Goal: Task Accomplishment & Management: Manage account settings

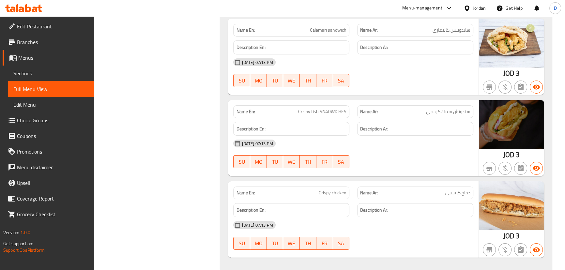
scroll to position [2805, 0]
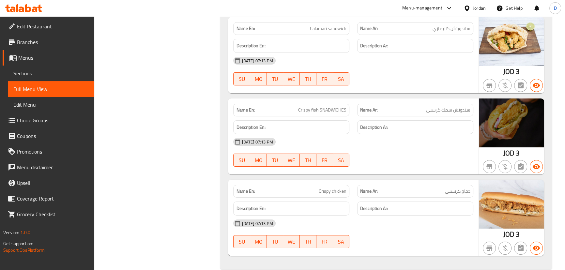
click at [323, 107] on span "Crispy fish SNADWICHES" at bounding box center [322, 110] width 48 height 7
copy span "SNADWICHES"
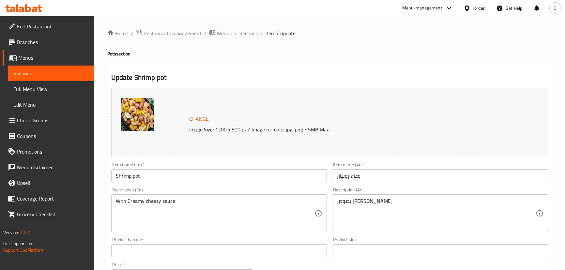
scroll to position [178, 0]
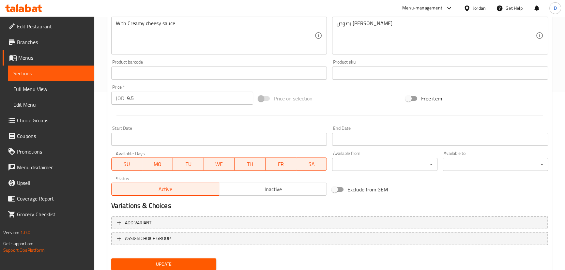
click at [163, 262] on span "Update" at bounding box center [163, 264] width 95 height 8
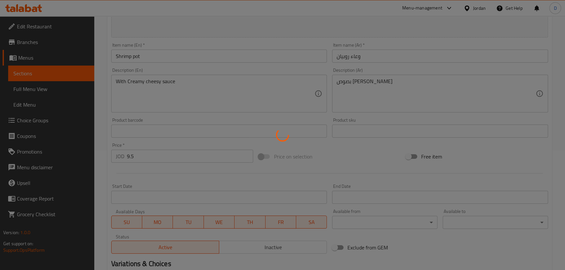
scroll to position [118, 0]
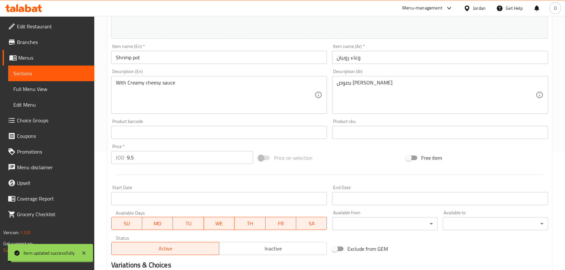
click at [85, 74] on span "Sections" at bounding box center [51, 73] width 76 height 8
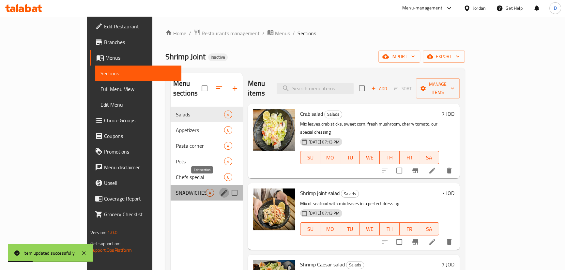
click at [221, 190] on icon "edit" at bounding box center [224, 193] width 6 height 6
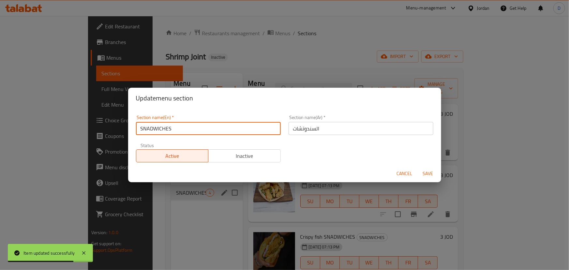
click at [145, 127] on input "SNADWICHES" at bounding box center [208, 128] width 145 height 13
click at [146, 126] on input "SADWICHES" at bounding box center [208, 128] width 145 height 13
paste input "N"
type input "SANDWICHES"
click at [418, 168] on button "Save" at bounding box center [428, 174] width 21 height 12
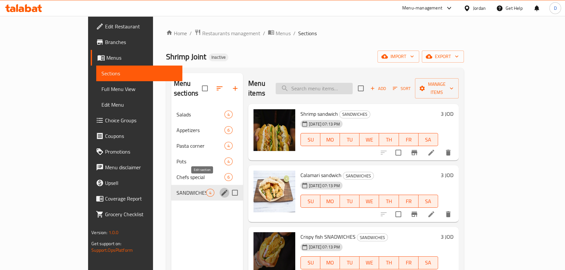
click at [353, 88] on input "search" at bounding box center [314, 88] width 77 height 11
paste input "SNADWICHES"
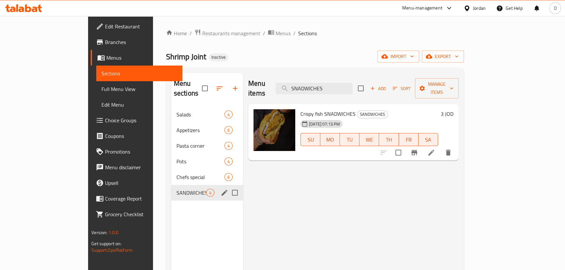
click at [301, 109] on span "Crispy fish SNADWICHES" at bounding box center [327, 114] width 55 height 10
drag, startPoint x: 300, startPoint y: 106, endPoint x: 279, endPoint y: 105, distance: 21.5
click at [300, 109] on span "Crispy fish SNADWICHES" at bounding box center [327, 114] width 55 height 10
copy span "Crispy fish"
click at [326, 83] on input "SNADWICHES" at bounding box center [314, 88] width 77 height 11
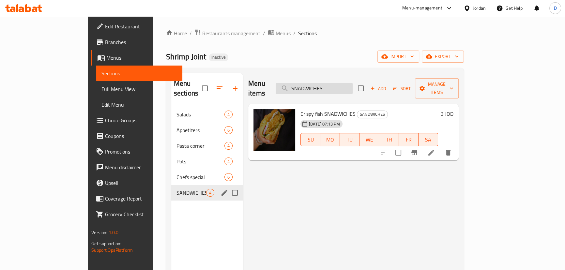
click at [326, 83] on input "SNADWICHES" at bounding box center [314, 88] width 77 height 11
paste input "Crispy fish"
click at [326, 85] on input "Crispy fis" at bounding box center [314, 88] width 77 height 11
click at [353, 83] on input "Crispy fis" at bounding box center [314, 88] width 77 height 11
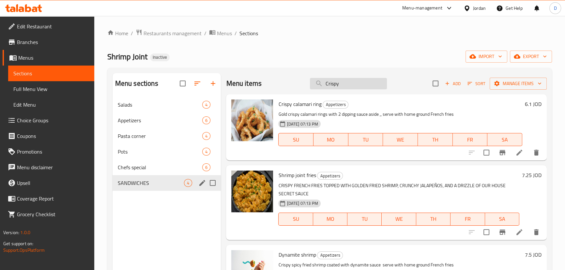
drag, startPoint x: 355, startPoint y: 83, endPoint x: 314, endPoint y: 81, distance: 40.5
click at [314, 81] on input "Crispy" at bounding box center [348, 83] width 77 height 11
paste input "fish"
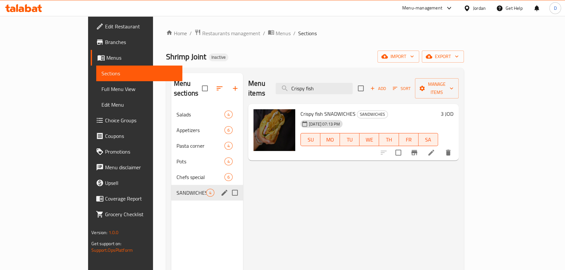
type input "Crispy fish"
click at [434, 150] on icon at bounding box center [431, 153] width 6 height 6
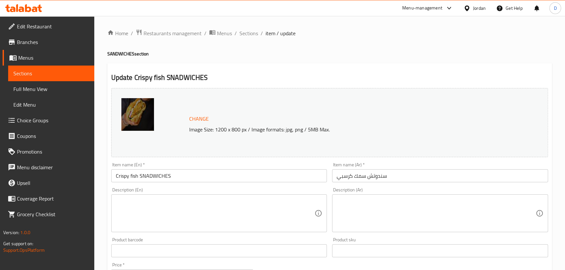
click at [160, 176] on input "Crispy fish SNADWICHES" at bounding box center [219, 175] width 216 height 13
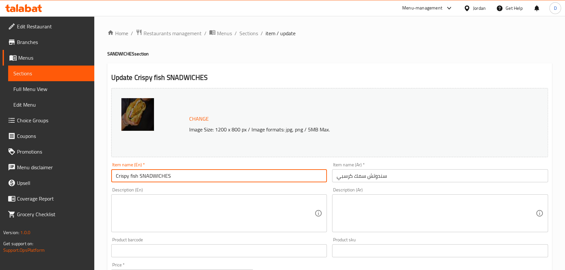
click at [160, 176] on input "Crispy fish SNADWICHES" at bounding box center [219, 175] width 216 height 13
type input "Crispy fish"
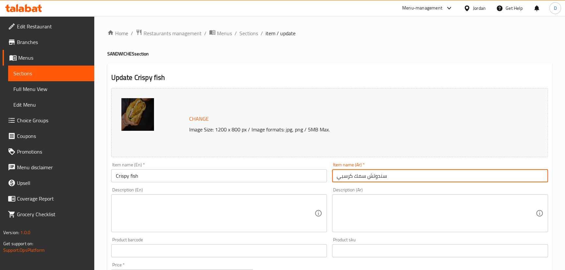
drag, startPoint x: 365, startPoint y: 176, endPoint x: 387, endPoint y: 178, distance: 21.6
click at [387, 178] on input "سندوتش سمك كرسبي" at bounding box center [440, 175] width 216 height 13
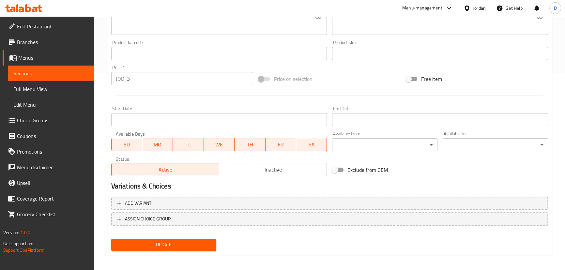
scroll to position [200, 0]
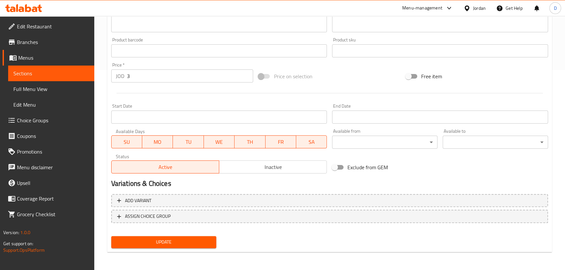
type input "سمك كرسبي"
click at [136, 239] on span "Update" at bounding box center [163, 242] width 95 height 8
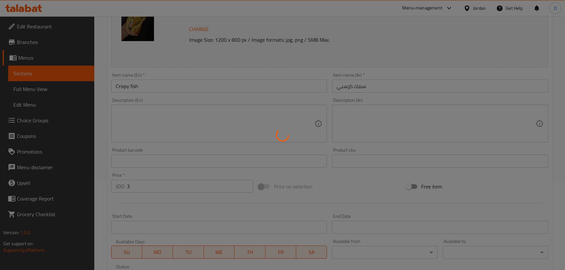
scroll to position [82, 0]
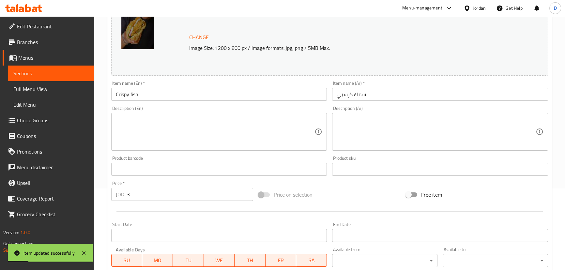
click at [76, 74] on span "Sections" at bounding box center [51, 73] width 76 height 8
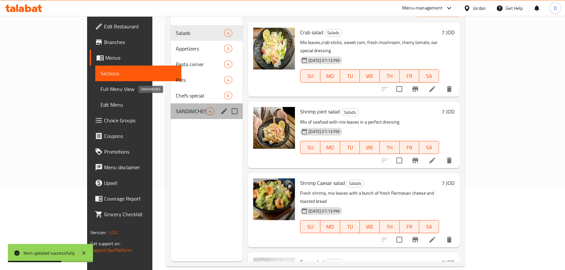
click at [176, 107] on span "SANDWICHES" at bounding box center [191, 111] width 30 height 8
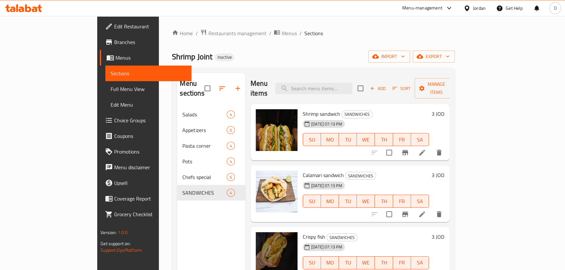
click at [401, 43] on div "Home / Restaurants management / Menus / Sections Shrimp Joint Inactive import e…" at bounding box center [313, 188] width 282 height 319
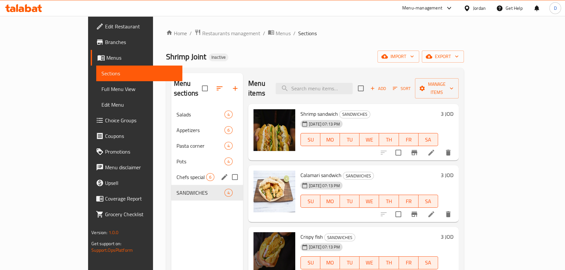
click at [171, 173] on div "Chefs special 6" at bounding box center [207, 177] width 72 height 16
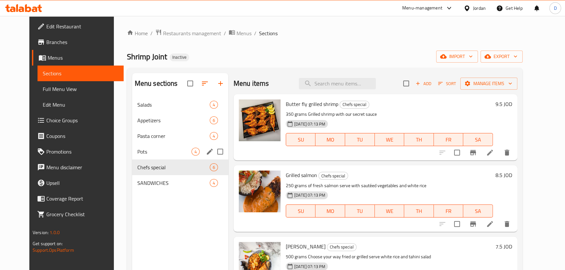
click at [157, 146] on div "Pots 4" at bounding box center [180, 152] width 96 height 16
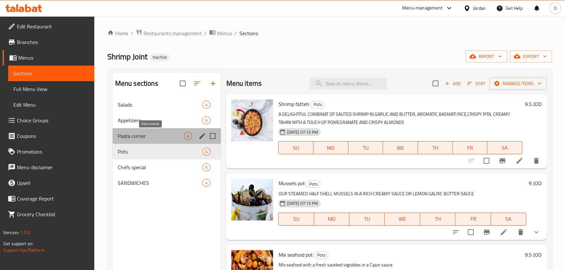
click at [153, 138] on span "Pasta corner" at bounding box center [151, 136] width 67 height 8
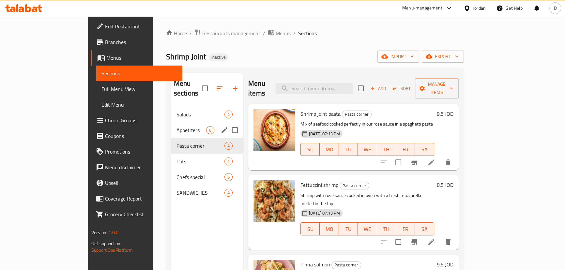
click at [171, 112] on div "Salads 4" at bounding box center [207, 115] width 72 height 16
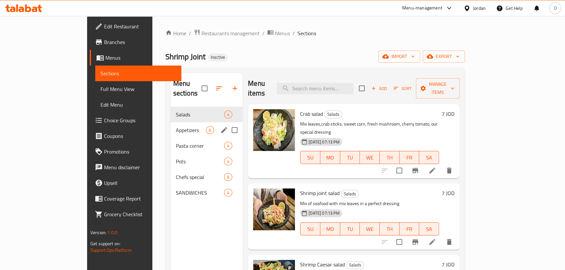
click at [171, 122] on div "Appetizers 6" at bounding box center [207, 130] width 72 height 16
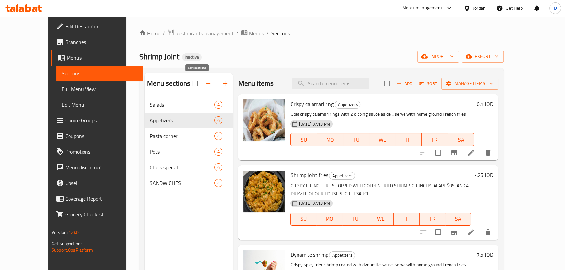
click at [205, 83] on icon "button" at bounding box center [209, 84] width 8 height 8
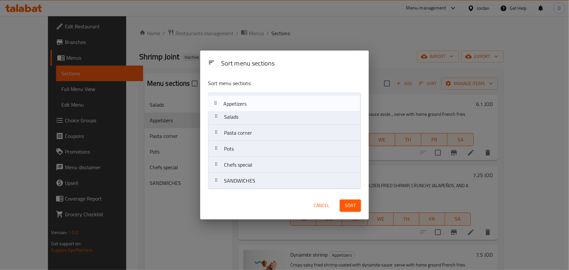
drag, startPoint x: 222, startPoint y: 121, endPoint x: 221, endPoint y: 103, distance: 18.3
click at [221, 103] on nav "Salads Appetizers Pasta corner Pots Chefs special SANDWICHES" at bounding box center [284, 141] width 153 height 97
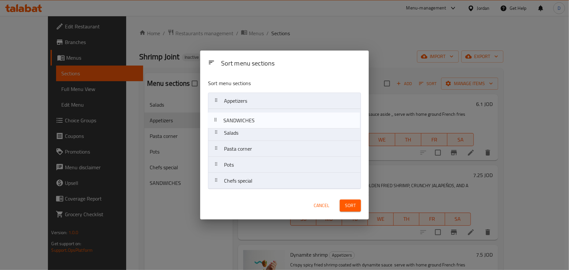
drag, startPoint x: 240, startPoint y: 182, endPoint x: 239, endPoint y: 113, distance: 69.1
click at [239, 113] on nav "Appetizers Salads Pasta corner Pots Chefs special SANDWICHES" at bounding box center [284, 141] width 153 height 97
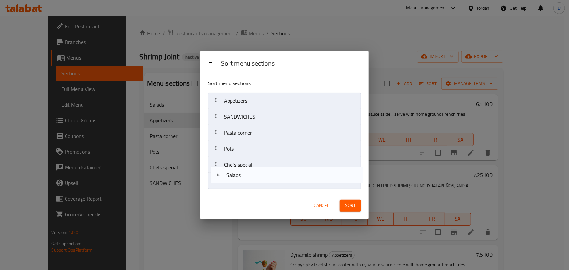
drag, startPoint x: 240, startPoint y: 127, endPoint x: 241, endPoint y: 180, distance: 53.2
click at [241, 180] on nav "Appetizers SANDWICHES Salads Pasta corner Pots Chefs special" at bounding box center [284, 141] width 153 height 97
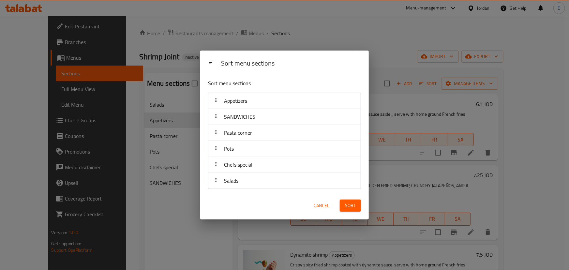
click at [356, 205] on button "Sort" at bounding box center [350, 206] width 21 height 12
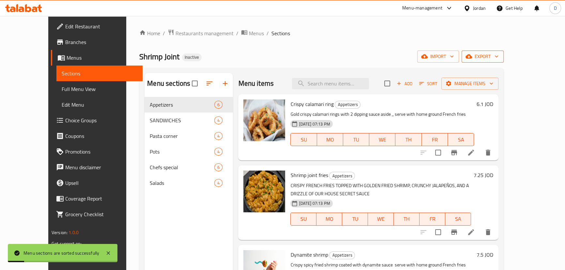
click at [498, 59] on span "export" at bounding box center [483, 57] width 32 height 8
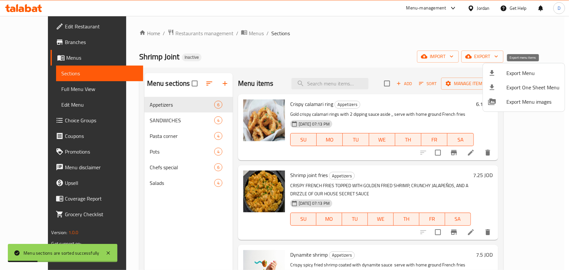
click at [523, 71] on span "Export Menu" at bounding box center [532, 73] width 53 height 8
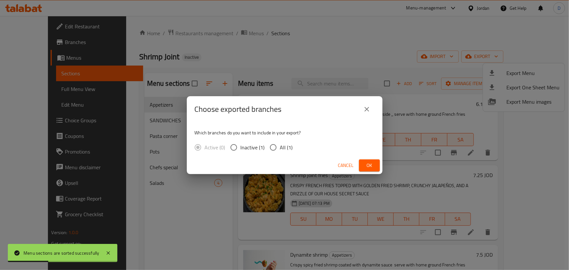
drag, startPoint x: 287, startPoint y: 147, endPoint x: 339, endPoint y: 153, distance: 52.2
click at [291, 147] on span "All (1)" at bounding box center [286, 148] width 13 height 8
click at [273, 148] on input "All (1)" at bounding box center [273, 148] width 14 height 14
radio input "true"
click at [370, 163] on span "Ok" at bounding box center [369, 165] width 10 height 8
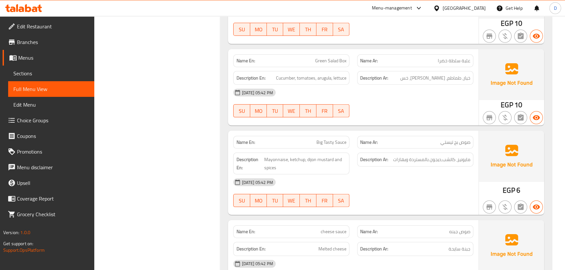
scroll to position [2531, 0]
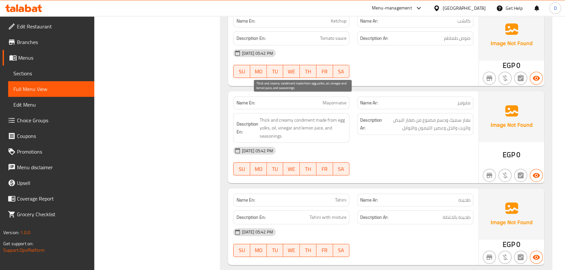
scroll to position [2794, 0]
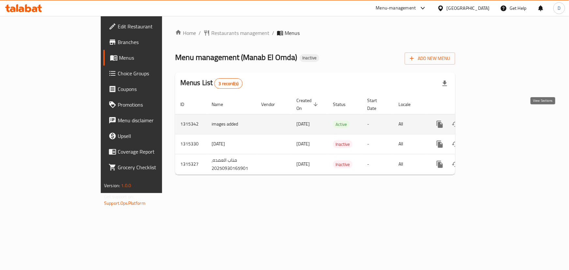
click at [491, 120] on icon "enhanced table" at bounding box center [487, 124] width 8 height 8
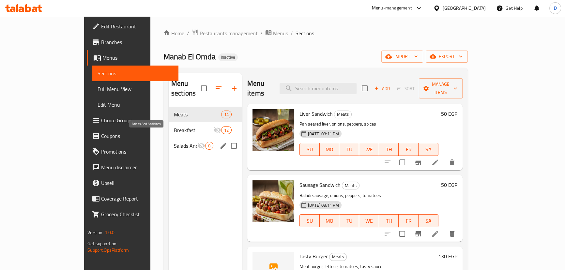
click at [174, 142] on span "Salads And Additions" at bounding box center [185, 146] width 23 height 8
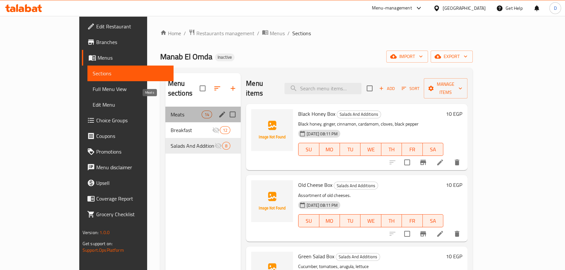
click at [171, 111] on span "Meats" at bounding box center [186, 115] width 31 height 8
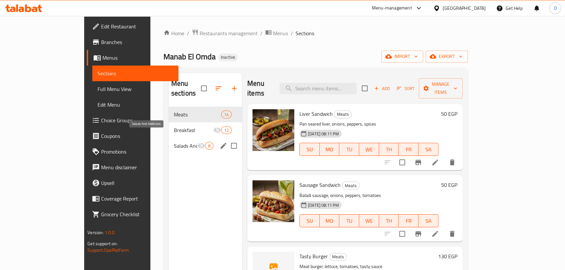
click at [174, 142] on span "Salads And Additions" at bounding box center [185, 146] width 23 height 8
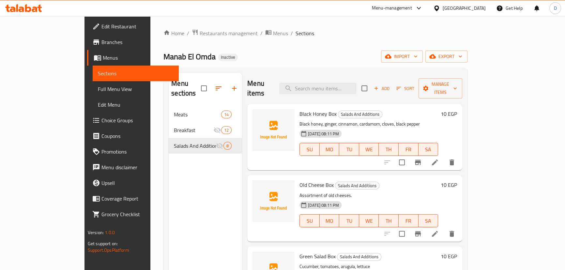
click at [258, 57] on div "[PERSON_NAME] El Omda Inactive import export" at bounding box center [315, 57] width 304 height 12
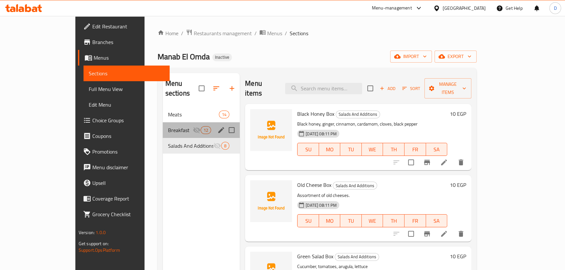
click at [169, 126] on span "Breakfast" at bounding box center [180, 130] width 25 height 8
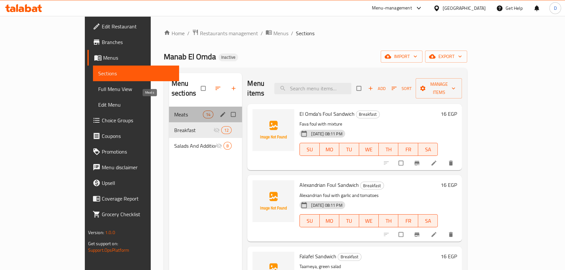
click at [174, 111] on span "Meats" at bounding box center [188, 115] width 29 height 8
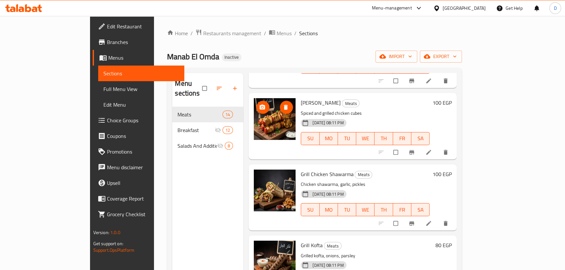
scroll to position [744, 0]
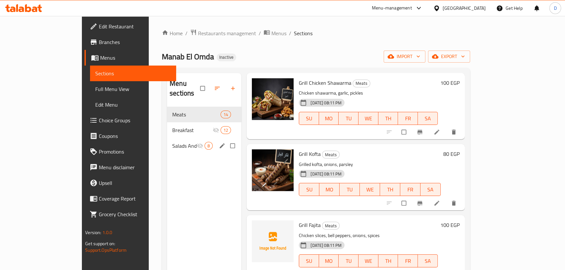
click at [172, 142] on span "Salads And Additions" at bounding box center [184, 146] width 24 height 8
